Goal: Transaction & Acquisition: Obtain resource

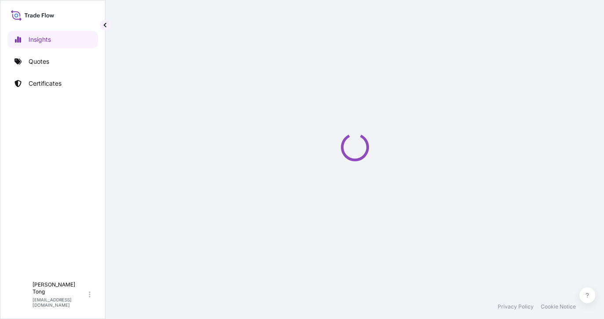
select select "2025"
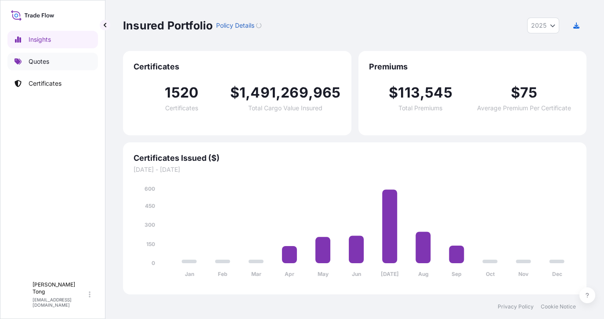
click at [68, 61] on link "Quotes" at bounding box center [52, 62] width 90 height 18
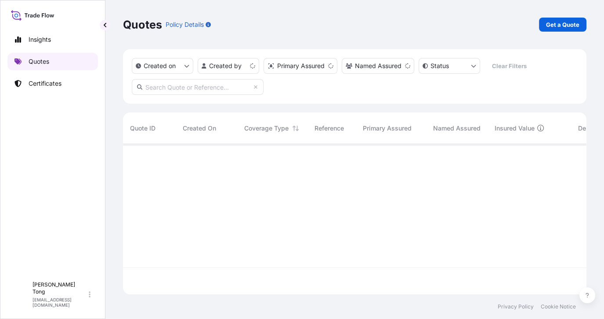
scroll to position [149, 457]
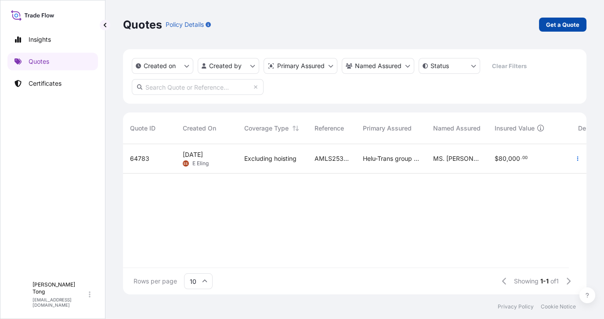
click at [583, 23] on link "Get a Quote" at bounding box center [562, 25] width 47 height 14
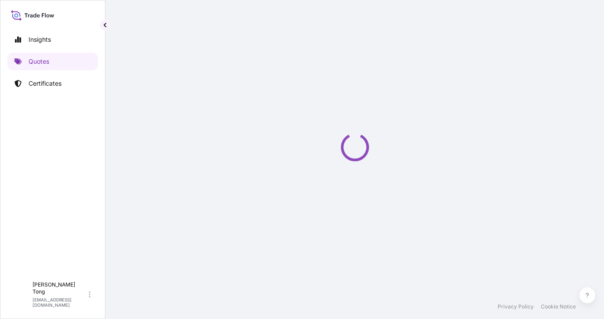
select select "AIR"
select select "27"
select select "Transit"
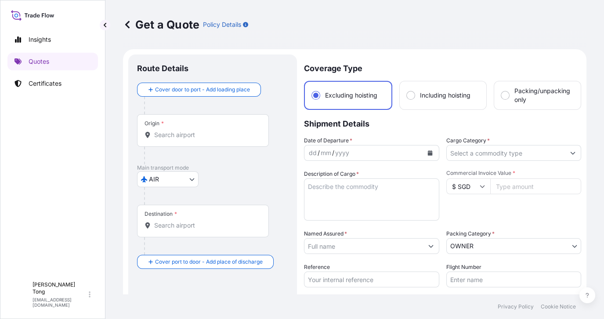
scroll to position [14, 0]
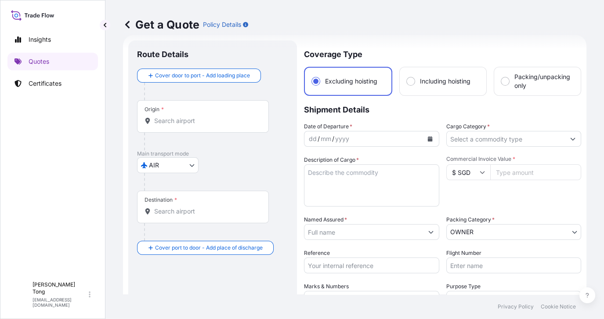
click at [427, 141] on icon "Calendar" at bounding box center [429, 138] width 5 height 5
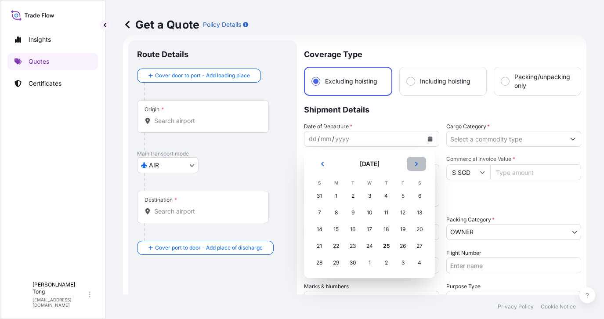
click at [415, 166] on icon "Next" at bounding box center [416, 163] width 5 height 5
click at [388, 197] on div "2" at bounding box center [386, 196] width 16 height 16
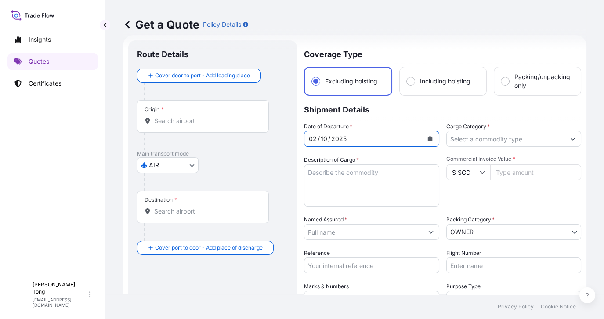
click at [184, 123] on input "Origin *" at bounding box center [206, 120] width 104 height 9
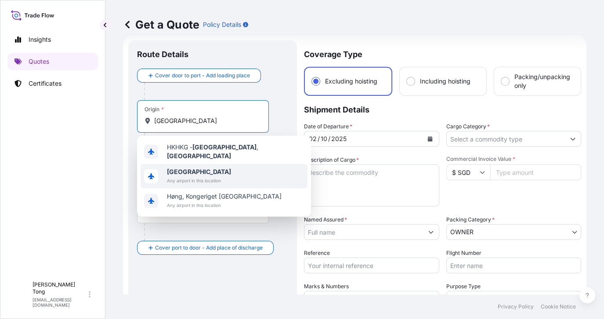
click at [221, 176] on span "Any airport in this location" at bounding box center [199, 180] width 64 height 9
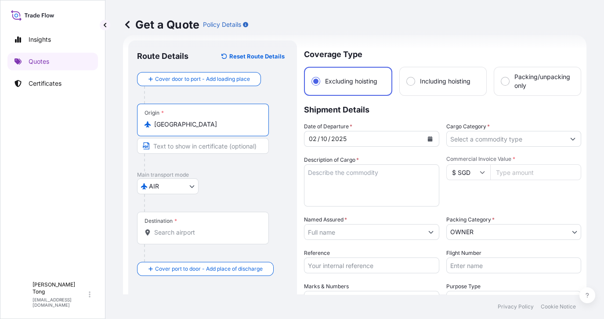
type input "[GEOGRAPHIC_DATA]"
click at [86, 163] on div "Insights Quotes Certificates" at bounding box center [52, 150] width 90 height 254
click at [216, 236] on div "Destination *" at bounding box center [203, 228] width 132 height 33
click at [216, 236] on input "Destination *" at bounding box center [206, 232] width 104 height 9
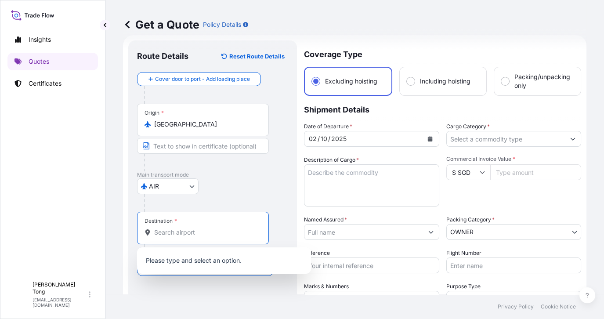
paste input "[GEOGRAPHIC_DATA]"
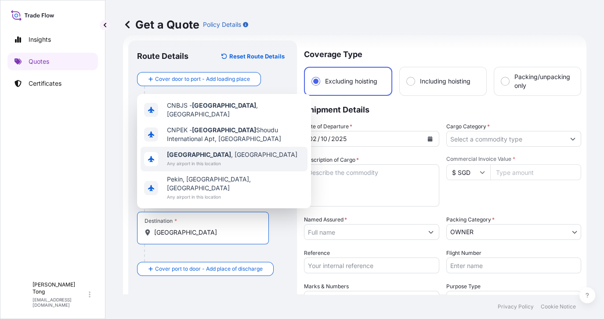
click at [218, 159] on span "[GEOGRAPHIC_DATA] , [GEOGRAPHIC_DATA]" at bounding box center [232, 154] width 130 height 9
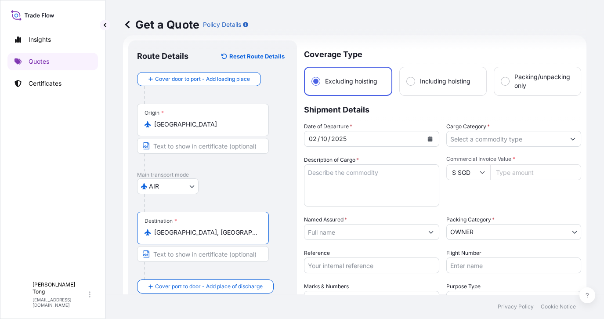
type input "[GEOGRAPHIC_DATA], [GEOGRAPHIC_DATA]"
click at [480, 139] on input "Cargo Category *" at bounding box center [506, 139] width 119 height 16
click at [74, 187] on div "Insights Quotes Certificates" at bounding box center [52, 150] width 90 height 254
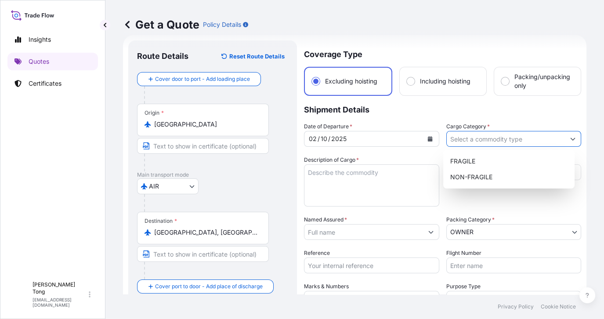
click at [532, 140] on input "Cargo Category *" at bounding box center [506, 139] width 119 height 16
click at [521, 178] on div "NON-FRAGILE" at bounding box center [509, 177] width 124 height 16
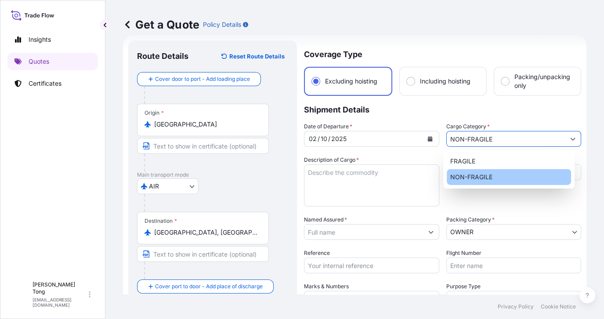
type input "NON-FRAGILE"
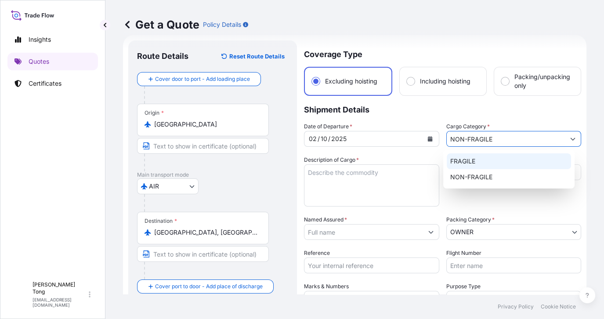
click at [491, 142] on input "NON-FRAGILE" at bounding box center [506, 139] width 119 height 16
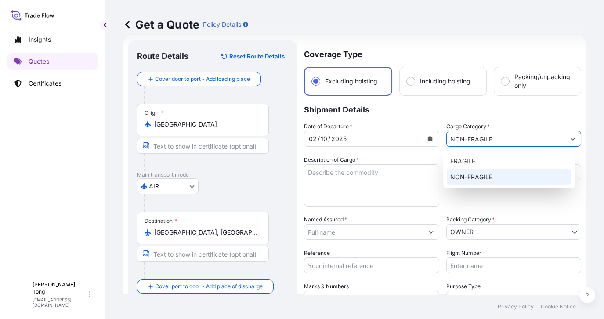
click at [494, 178] on div "NON-FRAGILE" at bounding box center [509, 177] width 124 height 16
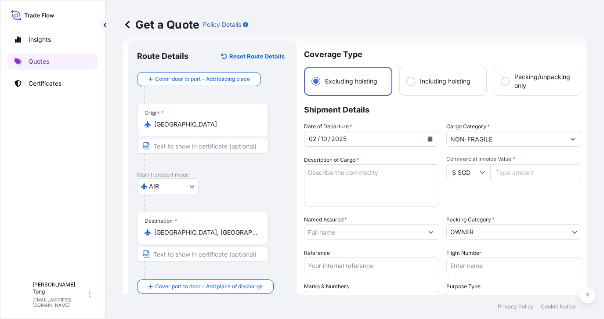
click at [480, 172] on icon at bounding box center [482, 172] width 5 height 5
click at [473, 144] on div "CHF CHF" at bounding box center [465, 135] width 37 height 17
type input "CHF CHF"
click at [504, 172] on input "Commercial Invoice Value *" at bounding box center [535, 172] width 91 height 16
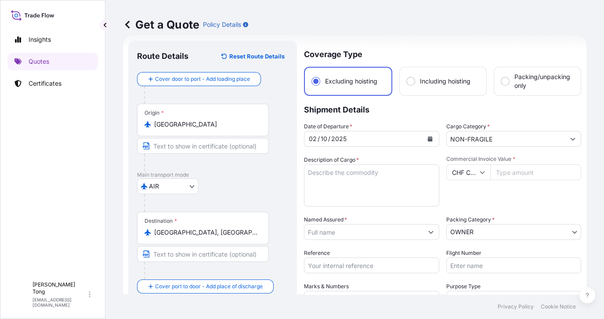
paste input "90000"
type input "90000"
click at [370, 186] on textarea "Description of Cargo *" at bounding box center [371, 185] width 135 height 42
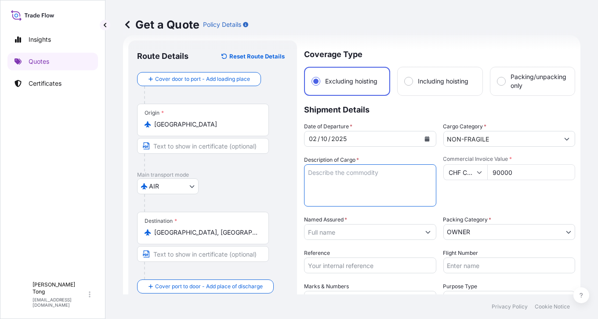
click at [338, 226] on input "Named Assured *" at bounding box center [362, 232] width 116 height 16
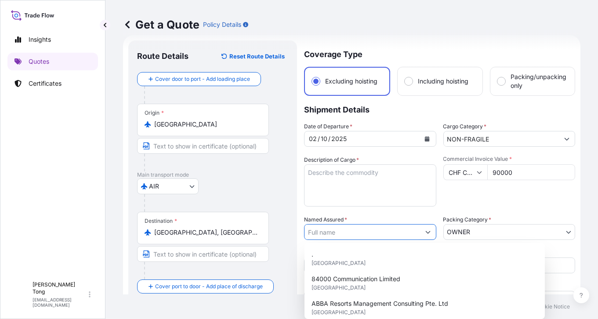
paste input "UBS AG"
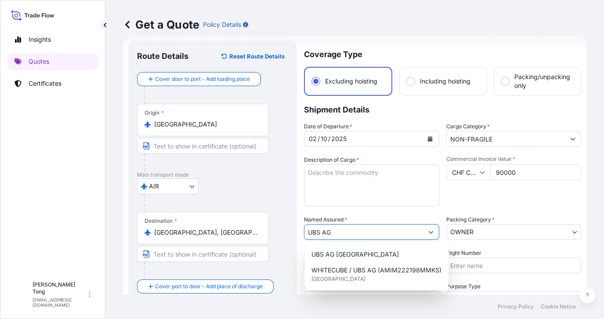
type input "UBS AG"
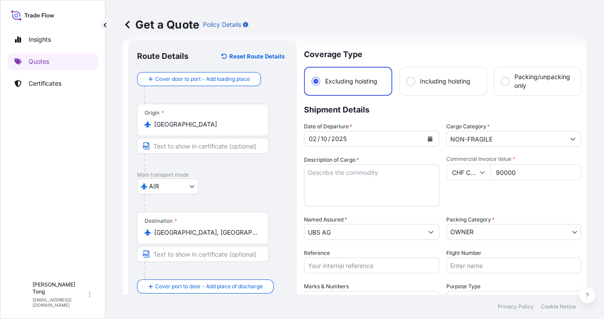
drag, startPoint x: 485, startPoint y: 203, endPoint x: 477, endPoint y: 203, distance: 7.0
click at [481, 203] on div "Commercial Invoice Value * CHF CHF 90000" at bounding box center [513, 181] width 135 height 51
click at [353, 264] on input "Reference" at bounding box center [371, 265] width 135 height 16
paste input "AMPR2510589ZYZY"
type input "AMPR2510589ZYZY"
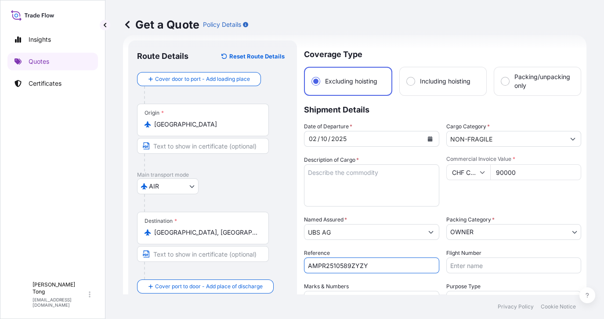
click at [373, 275] on div "Date of Departure * [DATE] Cargo Category * NON-FRAGILE Description of Cargo * …" at bounding box center [442, 231] width 277 height 218
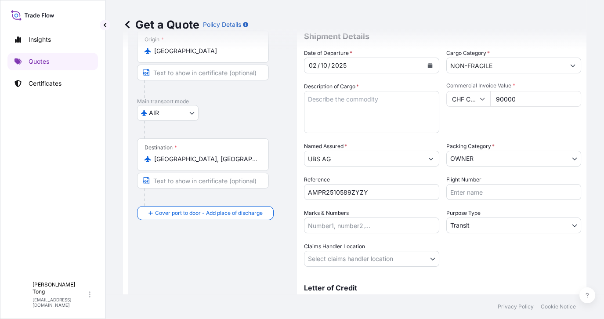
scroll to position [94, 0]
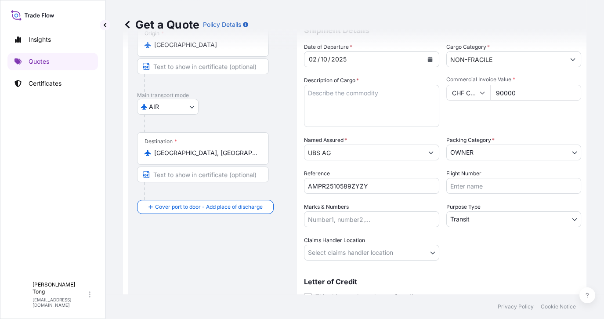
click at [370, 252] on body "2 options available. Insights Quotes Certificates C [PERSON_NAME] [PERSON_NAME]…" at bounding box center [302, 159] width 604 height 319
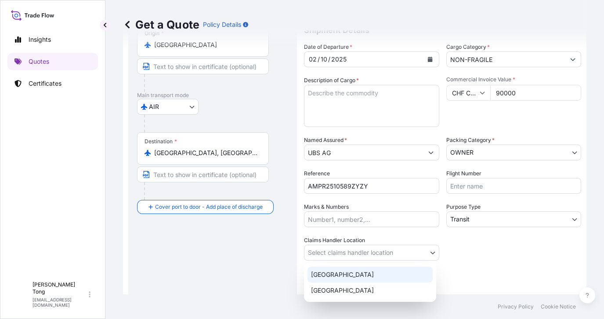
click at [365, 272] on div "[GEOGRAPHIC_DATA]" at bounding box center [369, 275] width 125 height 16
select select "[GEOGRAPHIC_DATA]"
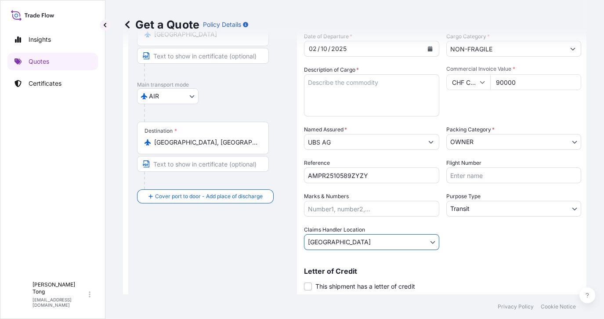
scroll to position [90, 0]
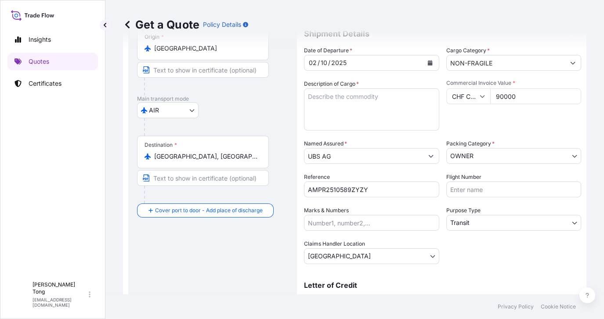
click at [415, 104] on textarea "Description of Cargo *" at bounding box center [371, 109] width 135 height 42
click at [336, 99] on textarea "Item 1 :" at bounding box center [371, 109] width 135 height 42
paste textarea "[PERSON_NAME], Tiger on Eiger, Printed on Hahnemühle art paper with frame made …"
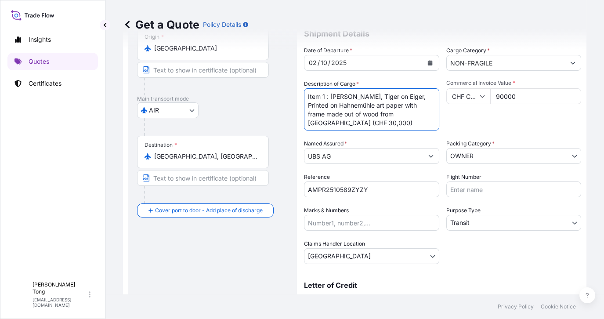
scroll to position [5, 0]
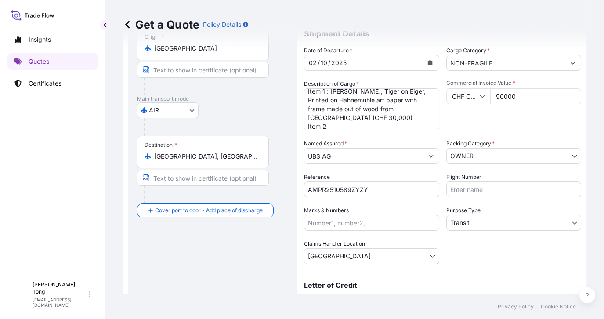
click at [352, 127] on textarea "Item 1 : [PERSON_NAME], Tiger on Eiger, Printed on Hahnemühle art paper with fr…" at bounding box center [371, 109] width 135 height 42
paste textarea "[PERSON_NAME], Titanic in original size on iceberg, Printed on Hahnemühle art p…"
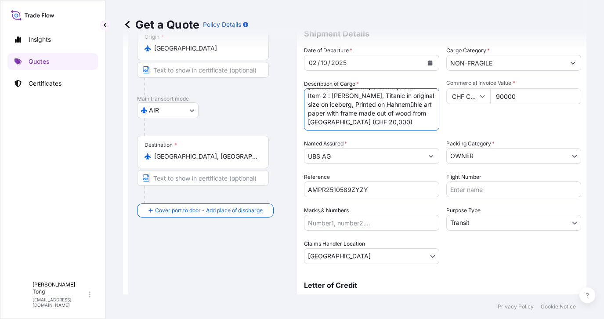
scroll to position [53, 0]
click at [343, 122] on textarea "Item 1 : [PERSON_NAME], Tiger on Eiger, Printed on Hahnemühle art paper with fr…" at bounding box center [371, 109] width 135 height 42
paste textarea "[PERSON_NAME], Matterhorn with Swiss Cros, Printed on Hahnemühle art paper with…"
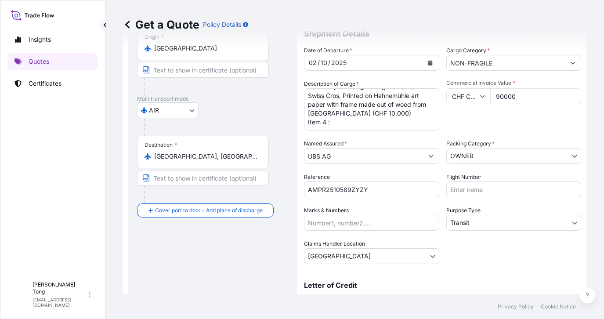
click at [335, 127] on textarea "Item 1 : [PERSON_NAME], Tiger on Eiger, Printed on Hahnemühle art paper with fr…" at bounding box center [371, 109] width 135 height 42
paste textarea "[PERSON_NAME], Love your Planet – with light, Printed on Hahnemühle art paper w…"
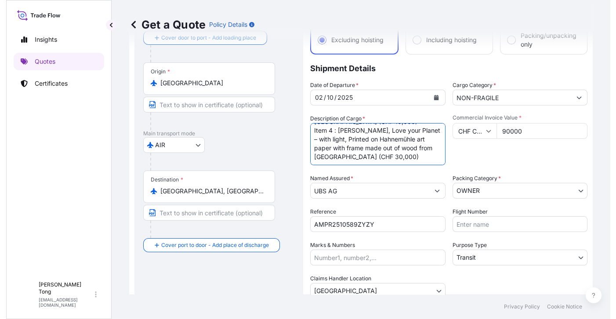
scroll to position [10, 0]
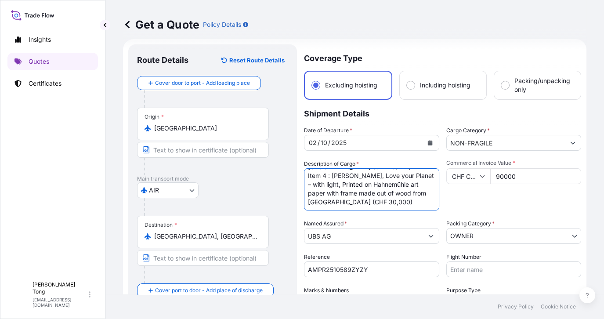
type textarea "Item 1 : [PERSON_NAME], Tiger on Eiger, Printed on Hahnemühle art paper with fr…"
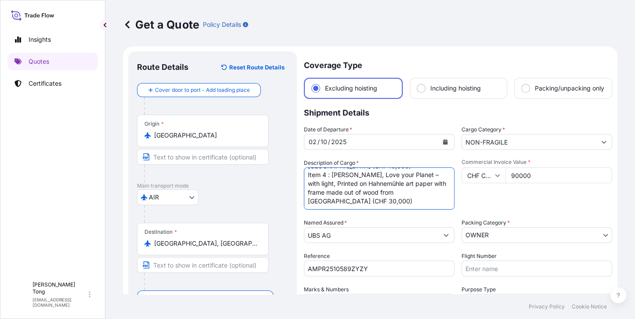
scroll to position [0, 0]
